Goal: Information Seeking & Learning: Find specific fact

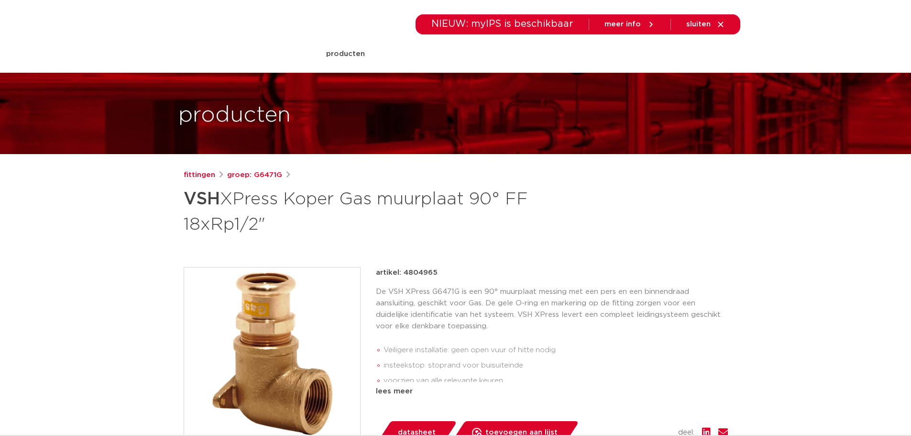
click at [349, 55] on link "producten" at bounding box center [345, 53] width 39 height 37
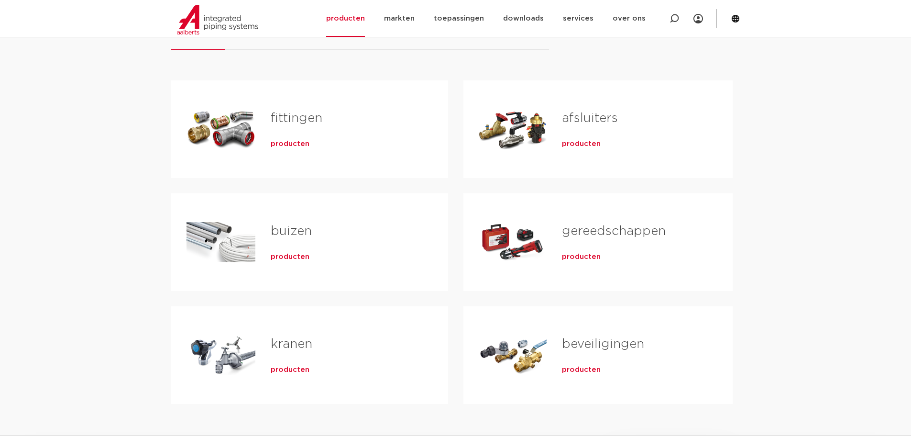
scroll to position [191, 0]
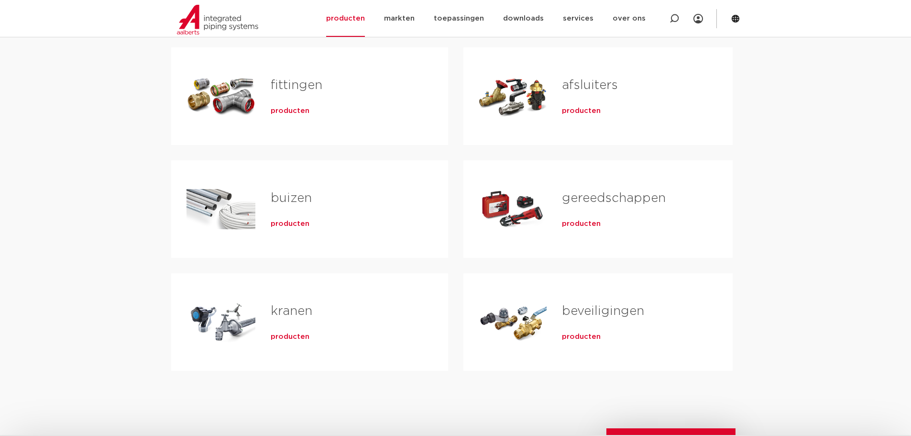
click at [273, 100] on div "fittingen producten" at bounding box center [343, 96] width 177 height 67
click at [282, 110] on span "producten" at bounding box center [290, 111] width 39 height 10
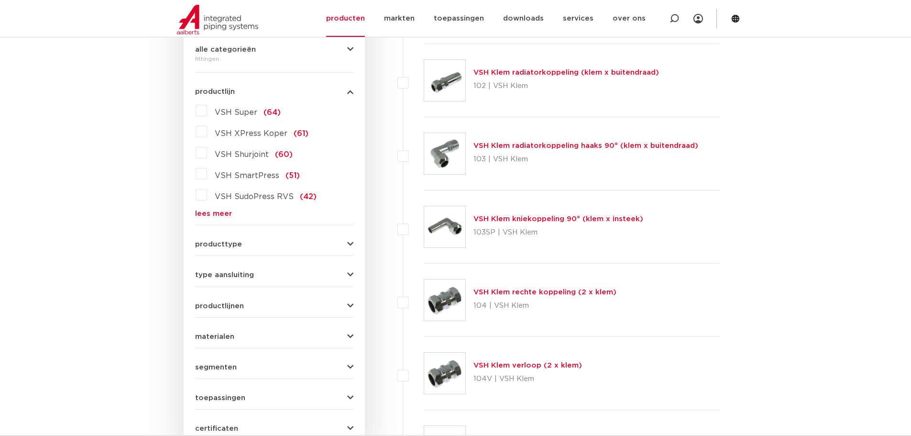
scroll to position [239, 0]
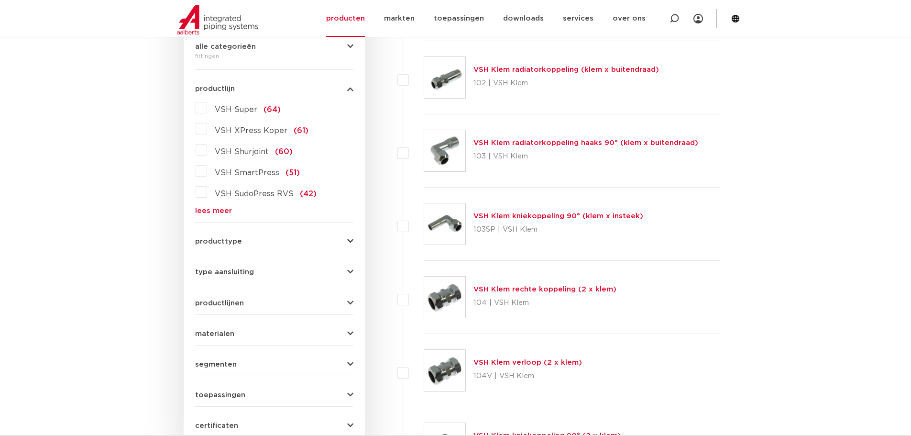
click at [218, 211] on link "lees meer" at bounding box center [274, 210] width 158 height 7
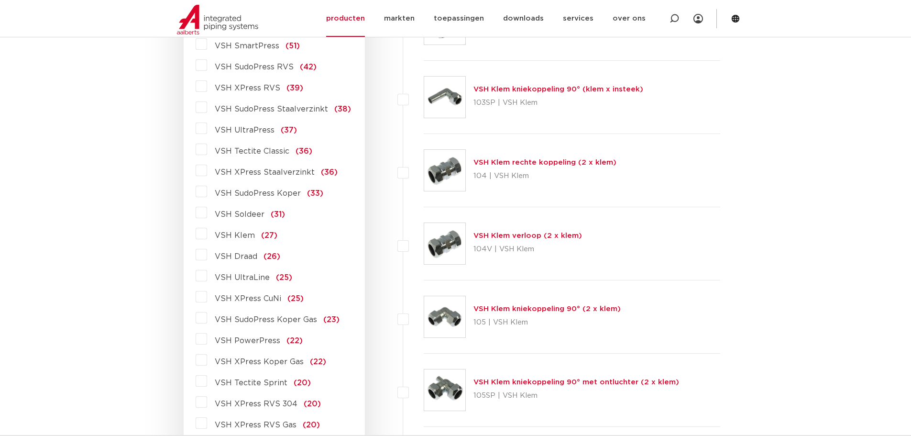
scroll to position [383, 0]
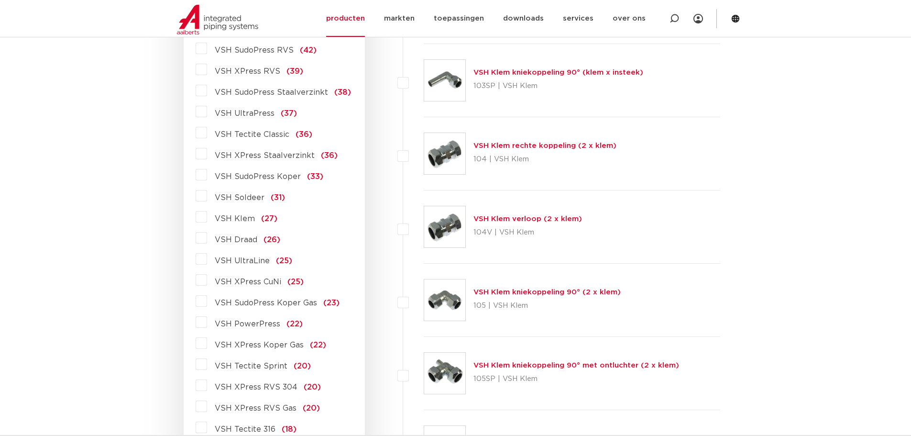
click at [207, 156] on label "VSH XPress Staalverzinkt (36)" at bounding box center [272, 153] width 131 height 15
click at [0, 0] on input "VSH XPress Staalverzinkt (36)" at bounding box center [0, 0] width 0 height 0
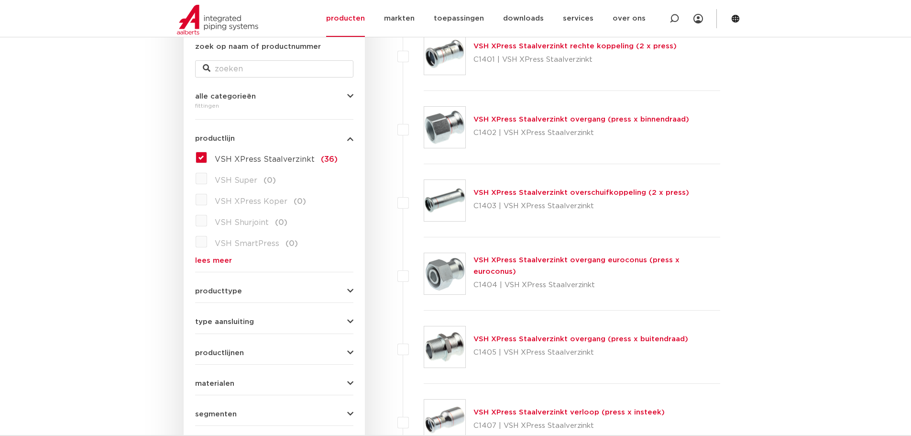
scroll to position [144, 0]
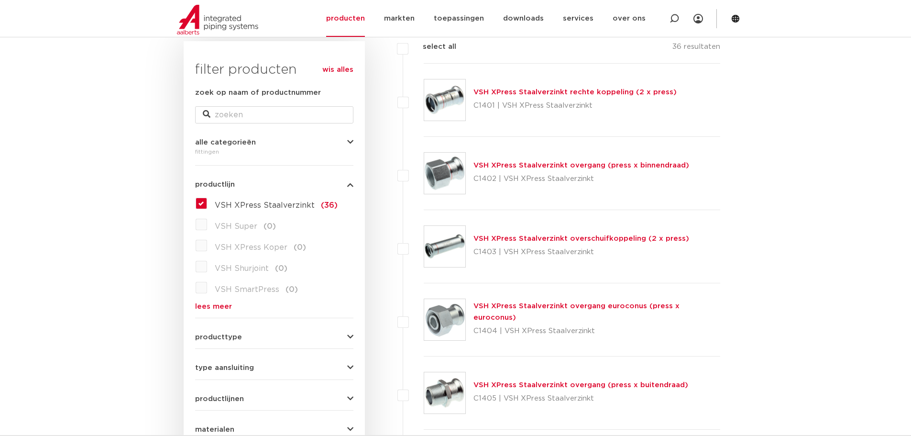
click at [519, 168] on link "VSH XPress Staalverzinkt overgang (press x binnendraad)" at bounding box center [582, 165] width 216 height 7
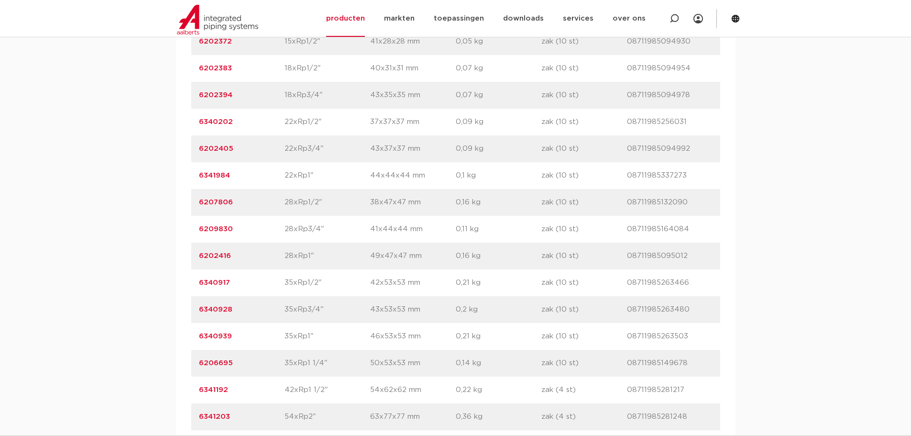
scroll to position [718, 0]
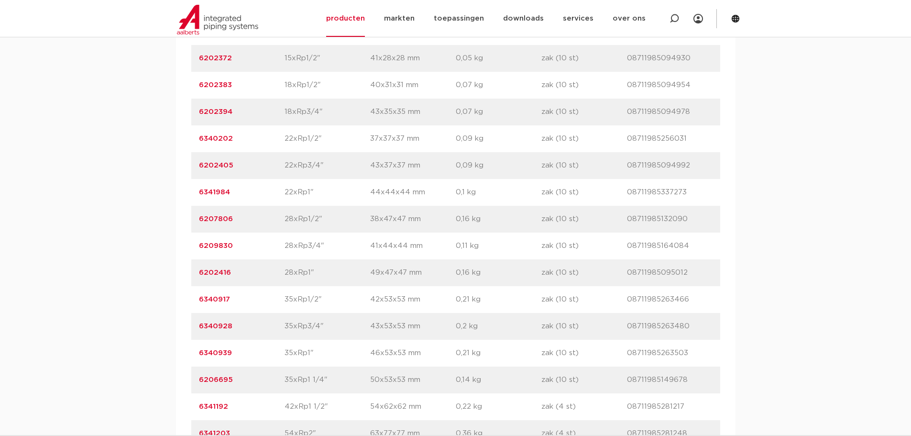
drag, startPoint x: 237, startPoint y: 114, endPoint x: 175, endPoint y: 114, distance: 62.2
click at [175, 114] on div "assortiment afmetingen specificaties downloads ETIM sustainability verwant asso…" at bounding box center [455, 182] width 911 height 544
copy link "6202394"
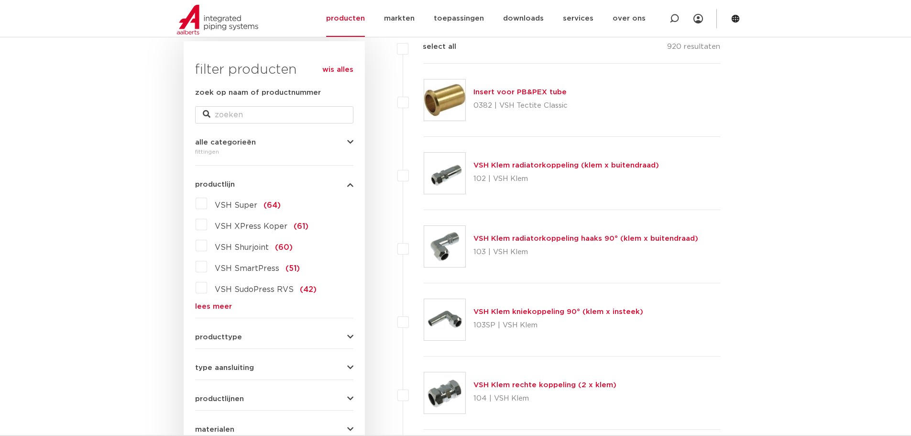
click at [202, 308] on link "lees meer" at bounding box center [274, 306] width 158 height 7
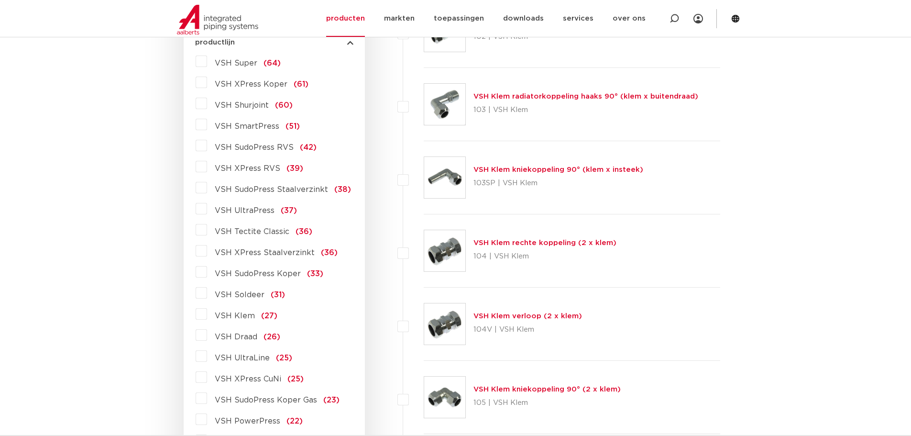
scroll to position [287, 0]
click at [207, 252] on label "VSH XPress Staalverzinkt (36)" at bounding box center [272, 249] width 131 height 15
click at [0, 0] on input "VSH XPress Staalverzinkt (36)" at bounding box center [0, 0] width 0 height 0
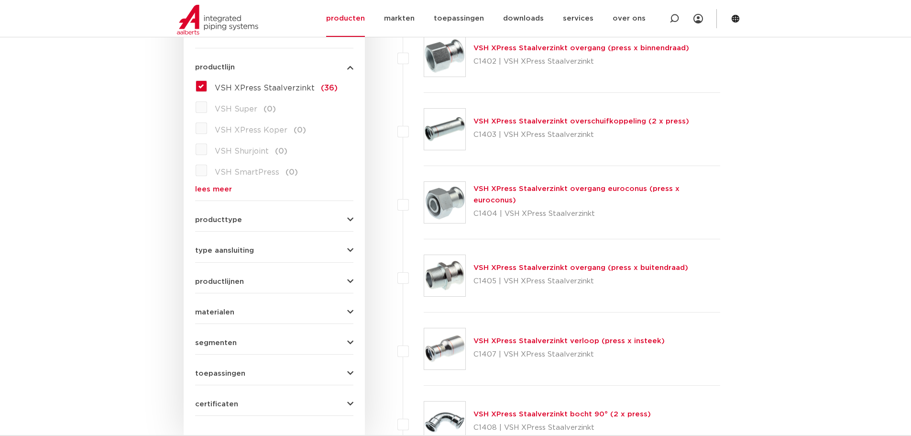
scroll to position [358, 0]
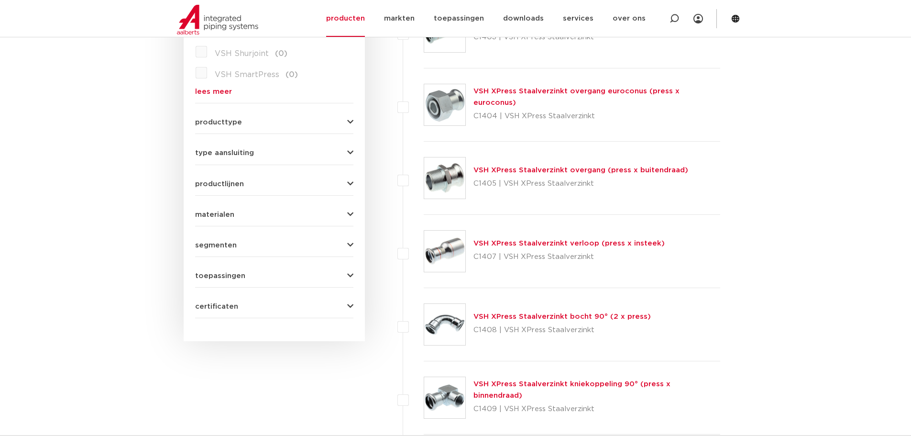
click at [506, 173] on link "VSH XPress Staalverzinkt overgang (press x buitendraad)" at bounding box center [581, 169] width 215 height 7
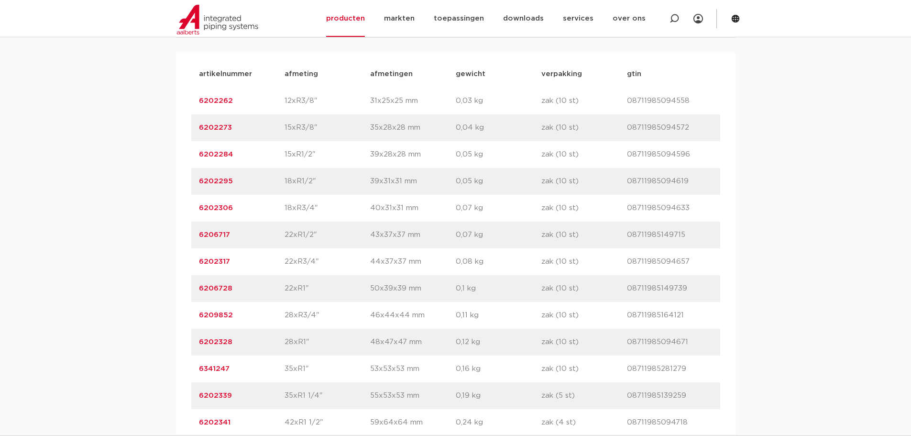
scroll to position [718, 0]
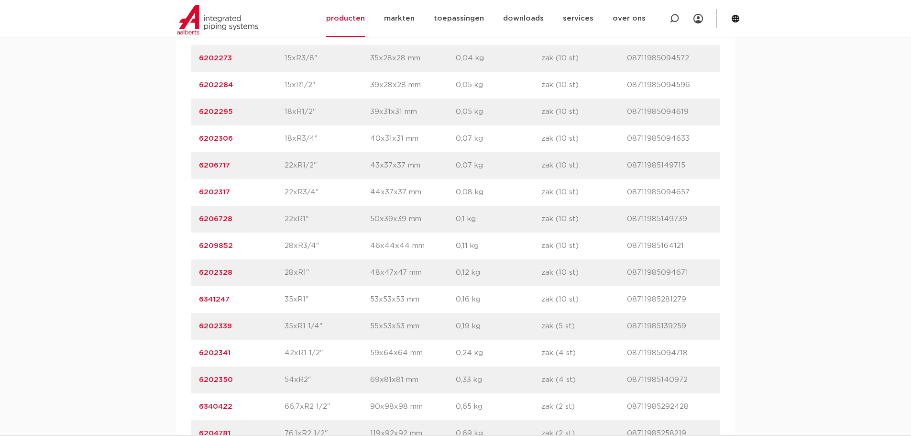
drag, startPoint x: 249, startPoint y: 138, endPoint x: 160, endPoint y: 130, distance: 89.8
click at [160, 130] on div "assortiment [GEOGRAPHIC_DATA] specificaties downloads ETIM sustainability verwa…" at bounding box center [455, 195] width 911 height 571
copy link "6202306"
